Goal: Task Accomplishment & Management: Use online tool/utility

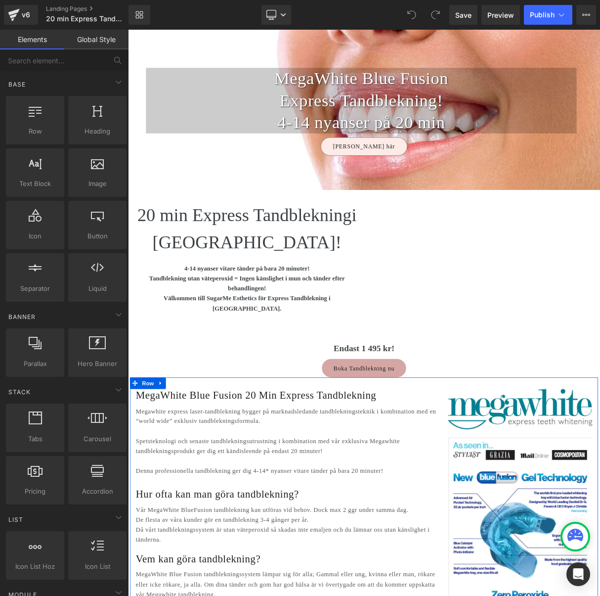
scroll to position [149, 0]
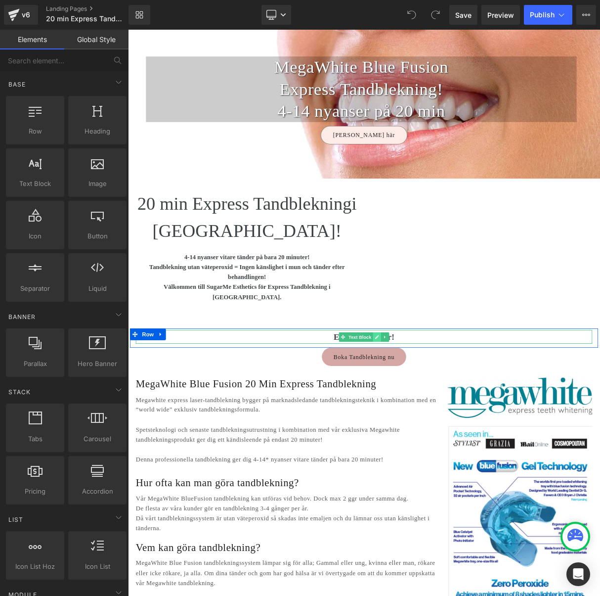
click at [444, 416] on icon at bounding box center [443, 419] width 5 height 6
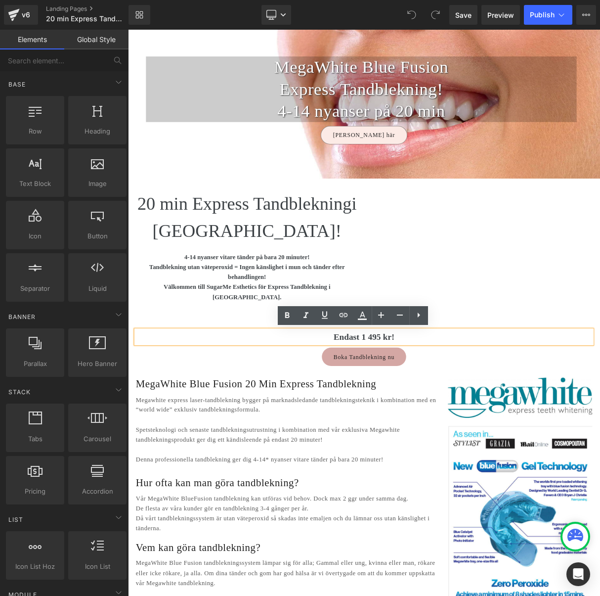
click at [438, 417] on strong "Endast 1 495 kr!" at bounding box center [427, 419] width 77 height 12
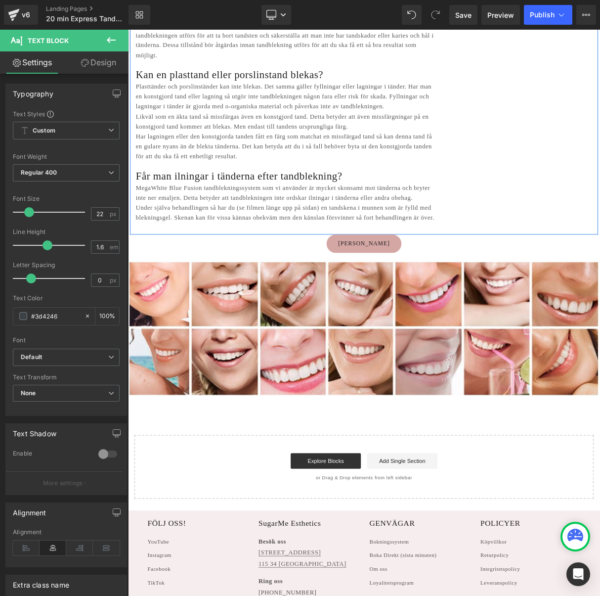
scroll to position [1550, 0]
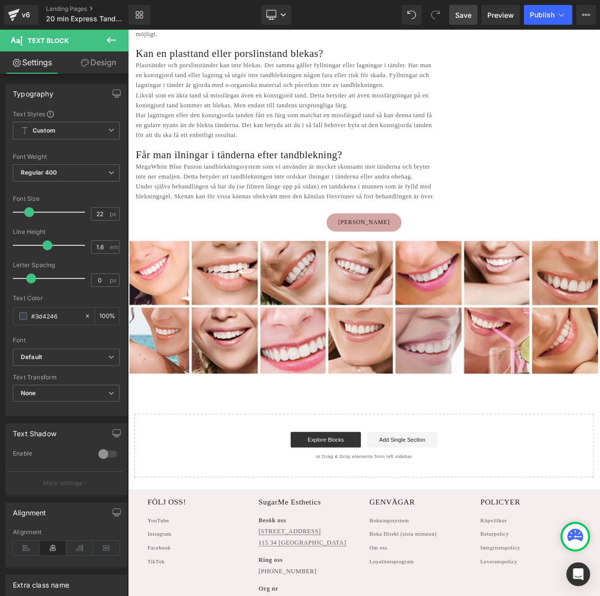
click at [470, 16] on span "Save" at bounding box center [463, 15] width 16 height 10
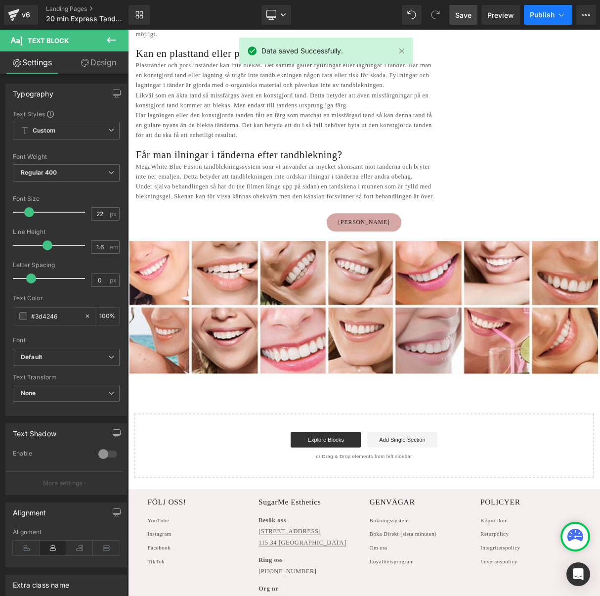
click at [545, 19] on button "Publish" at bounding box center [548, 15] width 48 height 20
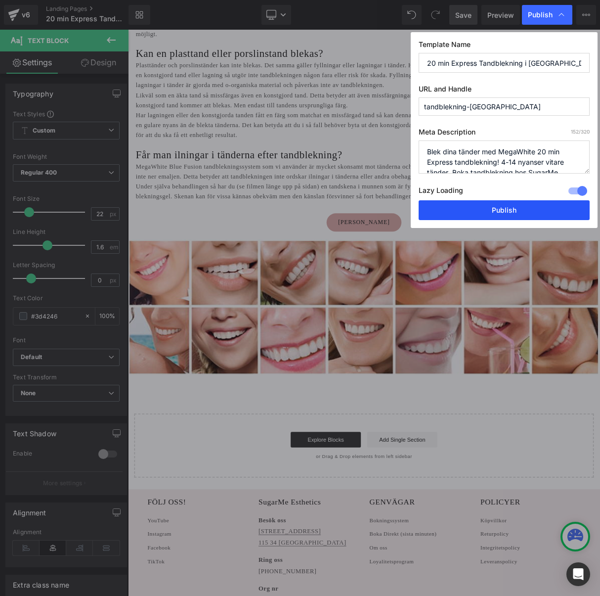
click at [443, 216] on button "Publish" at bounding box center [504, 210] width 171 height 20
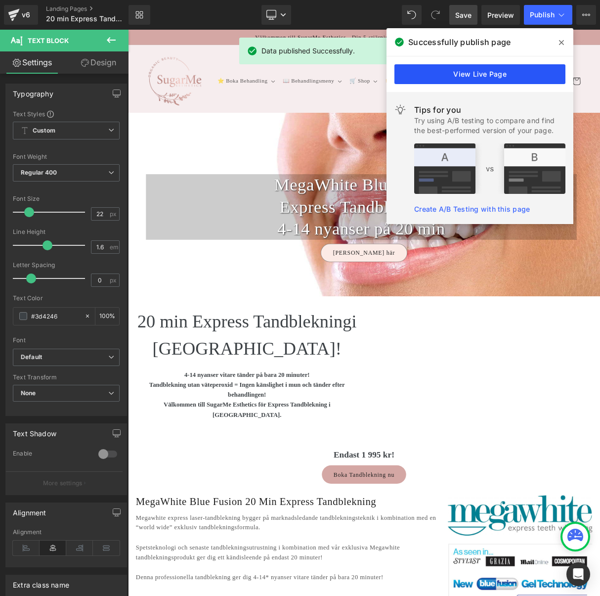
click at [490, 70] on link "View Live Page" at bounding box center [480, 74] width 171 height 20
